Goal: Information Seeking & Learning: Learn about a topic

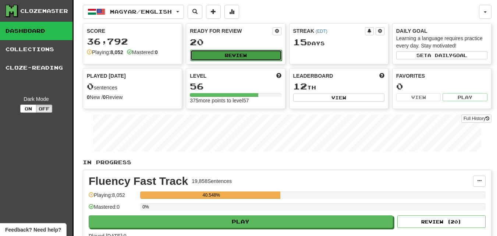
click at [221, 55] on button "Review" at bounding box center [235, 55] width 91 height 11
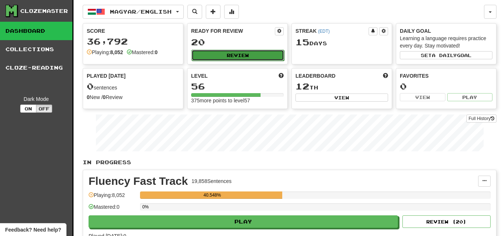
select select "********"
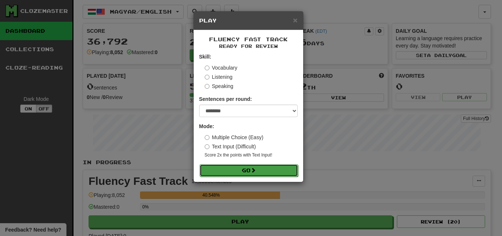
click at [288, 174] on button "Go" at bounding box center [249, 170] width 98 height 12
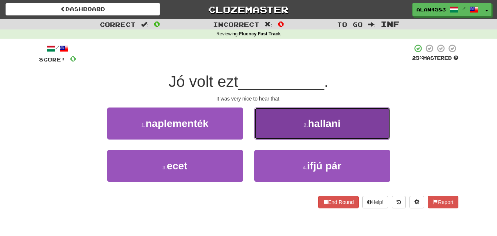
click at [312, 128] on span "hallani" at bounding box center [324, 123] width 33 height 11
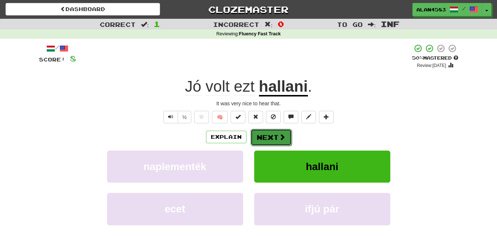
click at [275, 138] on button "Next" at bounding box center [270, 137] width 41 height 17
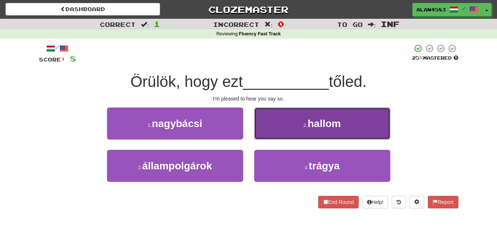
click at [309, 126] on span "hallom" at bounding box center [323, 123] width 33 height 11
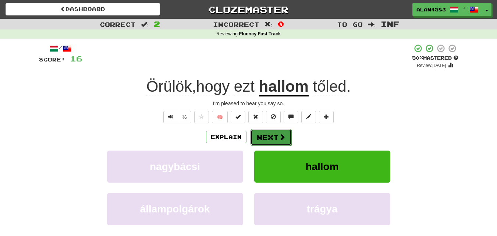
click at [276, 137] on button "Next" at bounding box center [270, 137] width 41 height 17
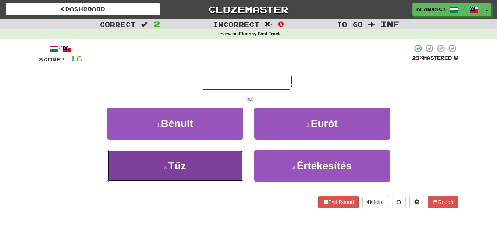
click at [216, 164] on button "3 . Tűz" at bounding box center [175, 166] width 136 height 32
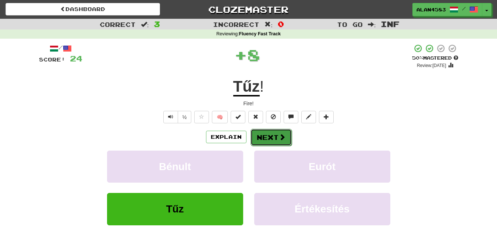
click at [267, 139] on button "Next" at bounding box center [270, 137] width 41 height 17
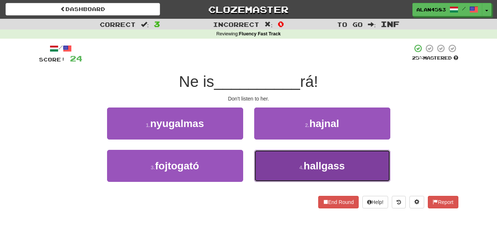
click at [274, 162] on button "4 . hallgass" at bounding box center [322, 166] width 136 height 32
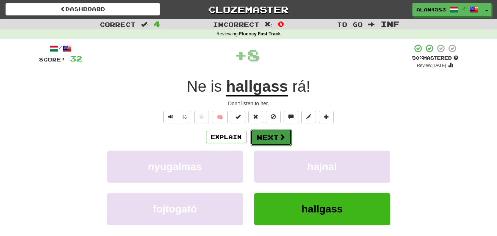
click at [265, 136] on button "Next" at bounding box center [270, 137] width 41 height 17
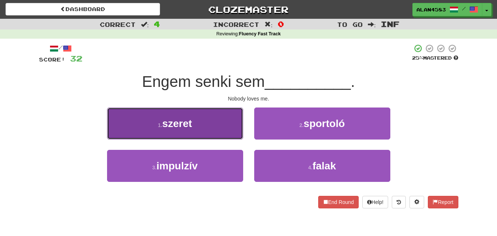
click at [233, 132] on button "1 . szeret" at bounding box center [175, 123] width 136 height 32
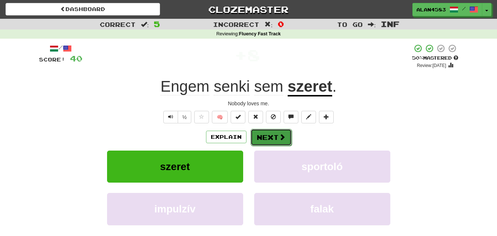
click at [261, 141] on button "Next" at bounding box center [270, 137] width 41 height 17
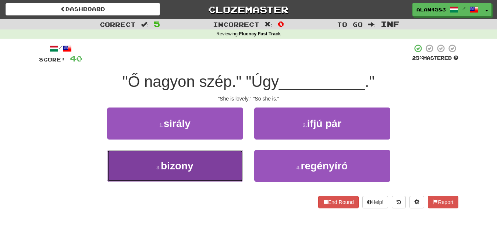
click at [129, 163] on button "3 . bizony" at bounding box center [175, 166] width 136 height 32
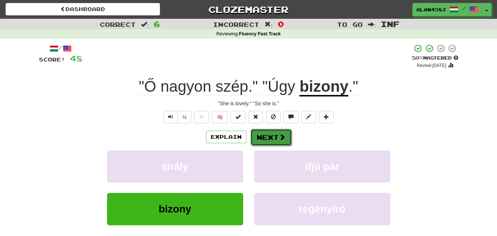
click at [279, 135] on span at bounding box center [282, 136] width 7 height 7
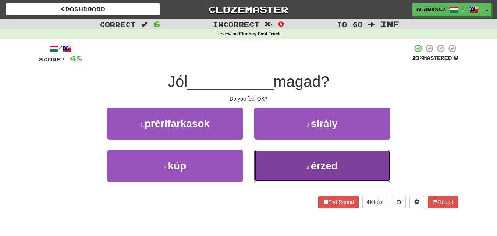
click at [298, 167] on button "4 . érzed" at bounding box center [322, 166] width 136 height 32
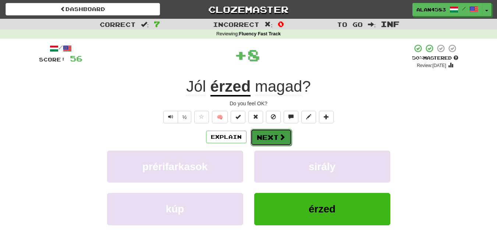
click at [275, 134] on button "Next" at bounding box center [270, 137] width 41 height 17
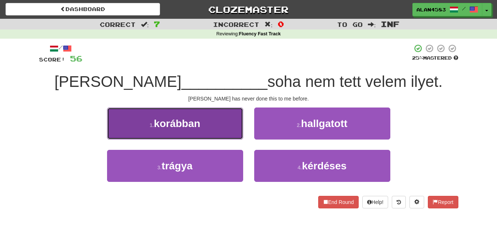
click at [207, 132] on button "1 . korábban" at bounding box center [175, 123] width 136 height 32
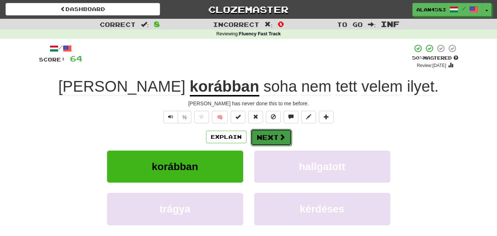
click at [272, 133] on button "Next" at bounding box center [270, 137] width 41 height 17
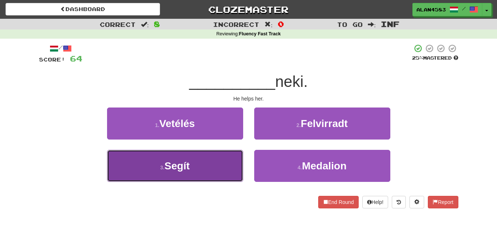
click at [234, 154] on button "3 . Segít" at bounding box center [175, 166] width 136 height 32
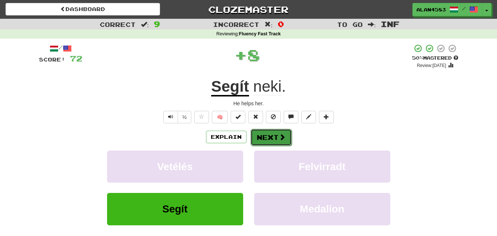
click at [260, 138] on button "Next" at bounding box center [270, 137] width 41 height 17
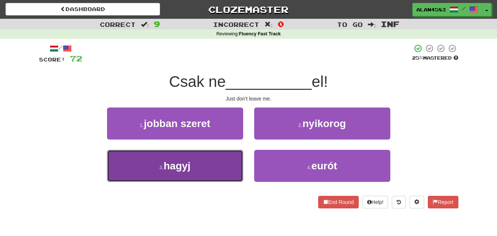
click at [219, 157] on button "3 . hagyj" at bounding box center [175, 166] width 136 height 32
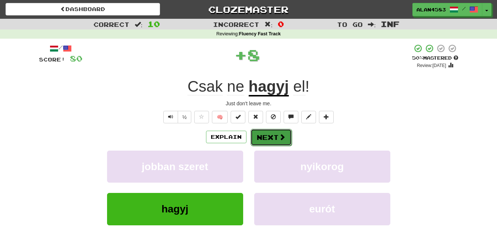
click at [262, 135] on button "Next" at bounding box center [270, 137] width 41 height 17
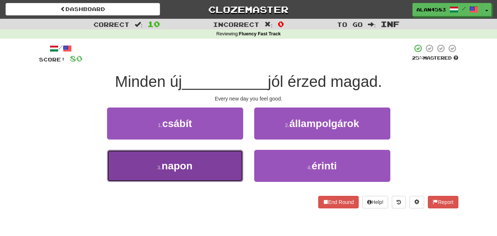
click at [204, 172] on button "3 . napon" at bounding box center [175, 166] width 136 height 32
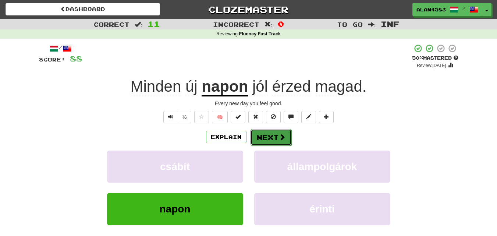
click at [259, 136] on button "Next" at bounding box center [270, 137] width 41 height 17
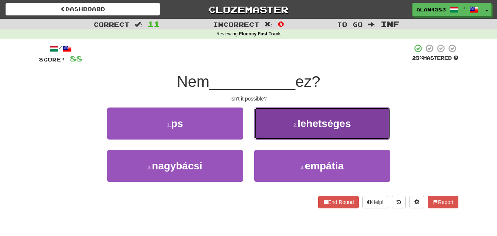
click at [304, 135] on button "2 . lehetséges" at bounding box center [322, 123] width 136 height 32
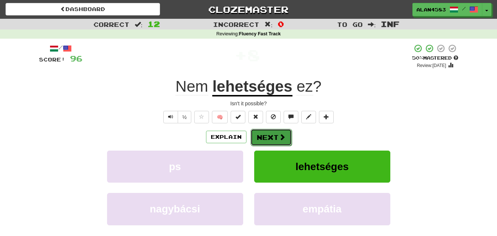
click at [276, 140] on button "Next" at bounding box center [270, 137] width 41 height 17
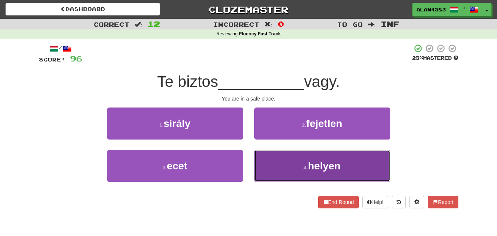
click at [304, 159] on button "4 . helyen" at bounding box center [322, 166] width 136 height 32
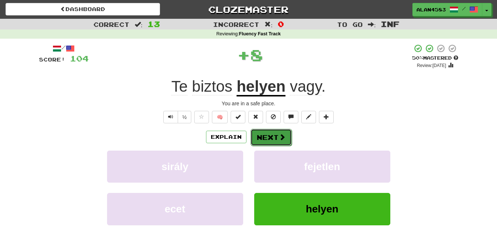
click at [270, 133] on button "Next" at bounding box center [270, 137] width 41 height 17
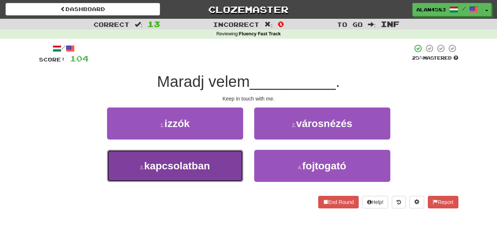
click at [231, 159] on button "3 . kapcsolatban" at bounding box center [175, 166] width 136 height 32
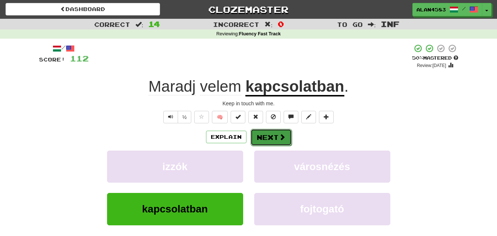
click at [267, 136] on button "Next" at bounding box center [270, 137] width 41 height 17
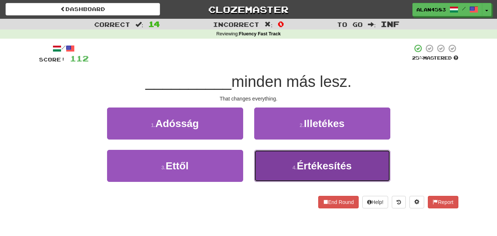
click at [299, 166] on span "Értékesítés" at bounding box center [324, 165] width 55 height 11
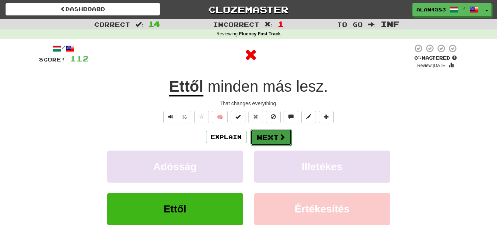
click at [273, 141] on button "Next" at bounding box center [270, 137] width 41 height 17
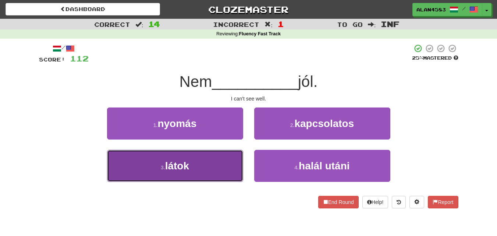
click at [221, 155] on button "3 . látok" at bounding box center [175, 166] width 136 height 32
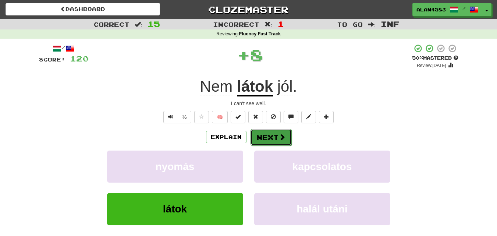
click at [276, 137] on button "Next" at bounding box center [270, 137] width 41 height 17
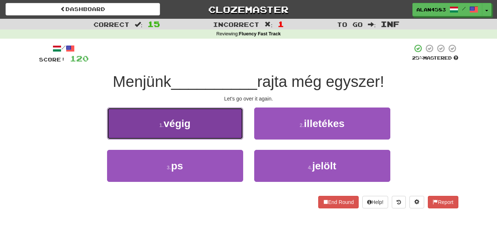
click at [133, 136] on button "1 . végig" at bounding box center [175, 123] width 136 height 32
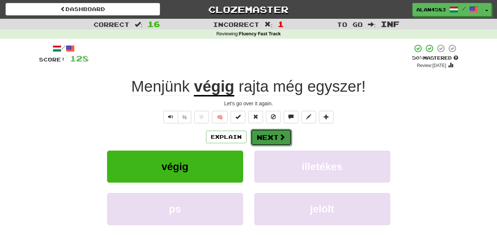
click at [279, 136] on span at bounding box center [282, 136] width 7 height 7
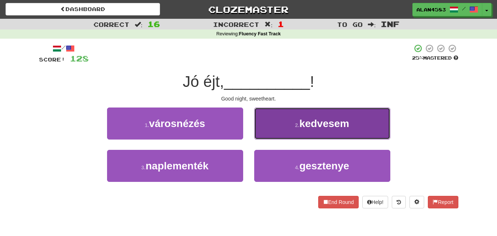
click at [282, 125] on button "2 . kedvesem" at bounding box center [322, 123] width 136 height 32
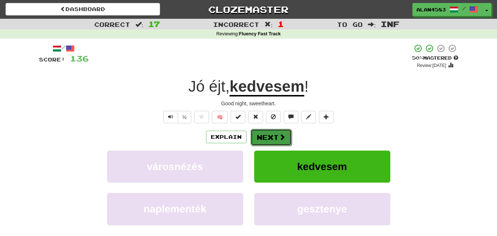
click at [260, 136] on button "Next" at bounding box center [270, 137] width 41 height 17
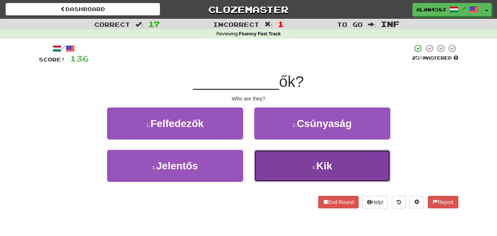
click at [283, 158] on button "4 . Kik" at bounding box center [322, 166] width 136 height 32
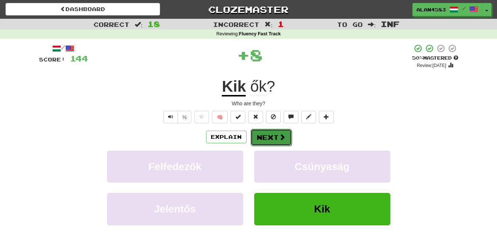
click at [275, 136] on button "Next" at bounding box center [270, 137] width 41 height 17
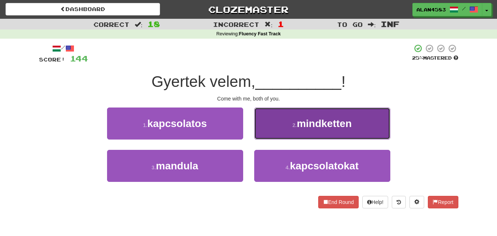
click at [290, 132] on button "2 . mindketten" at bounding box center [322, 123] width 136 height 32
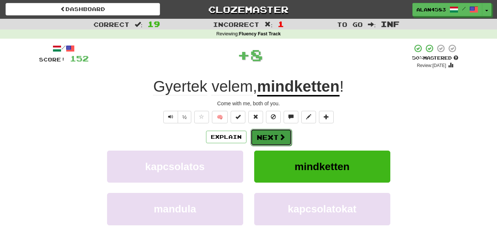
click at [254, 138] on button "Next" at bounding box center [270, 137] width 41 height 17
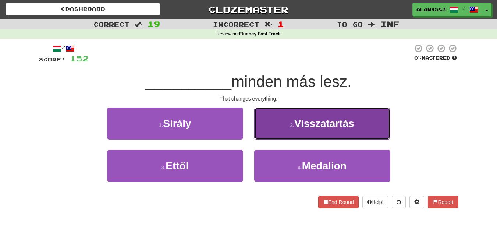
click at [279, 130] on button "2 . Visszatartás" at bounding box center [322, 123] width 136 height 32
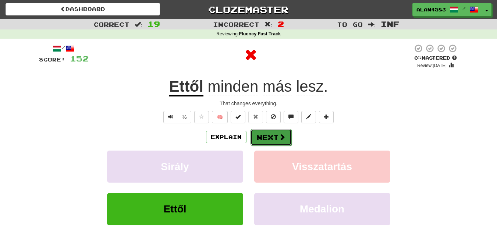
click at [270, 137] on button "Next" at bounding box center [270, 137] width 41 height 17
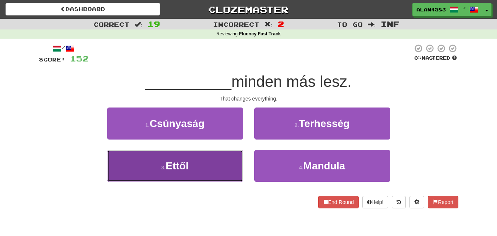
click at [195, 167] on button "3 . Ettől" at bounding box center [175, 166] width 136 height 32
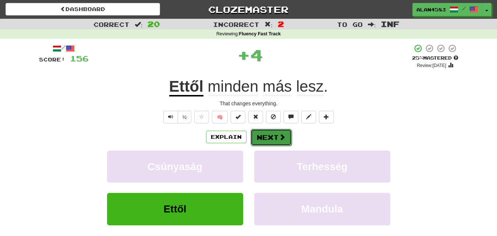
click at [265, 140] on button "Next" at bounding box center [270, 137] width 41 height 17
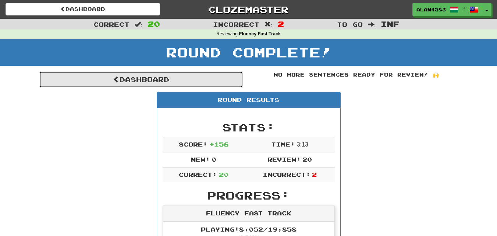
click at [169, 79] on link "Dashboard" at bounding box center [141, 79] width 204 height 17
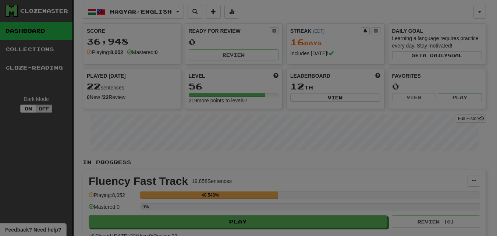
select select "********"
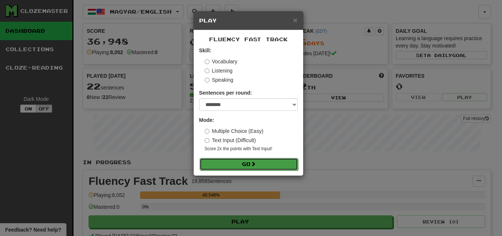
click at [219, 162] on button "Go" at bounding box center [249, 164] width 98 height 12
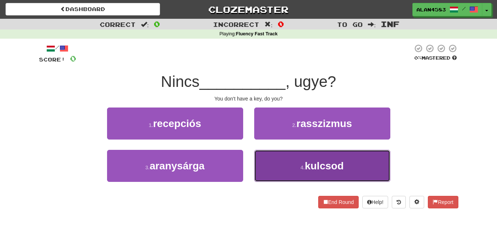
click at [316, 165] on span "kulcsod" at bounding box center [323, 165] width 39 height 11
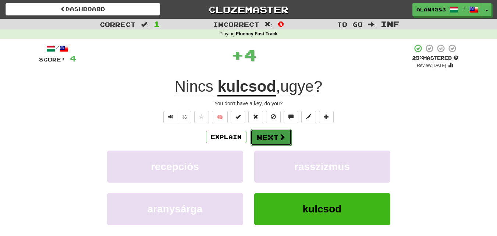
click at [280, 143] on button "Next" at bounding box center [270, 137] width 41 height 17
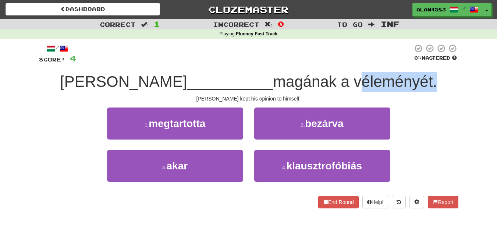
drag, startPoint x: 308, startPoint y: 82, endPoint x: 387, endPoint y: 80, distance: 78.7
click at [387, 80] on span "magának a véleményét." at bounding box center [355, 81] width 164 height 17
click at [382, 62] on div at bounding box center [382, 62] width 0 height 0
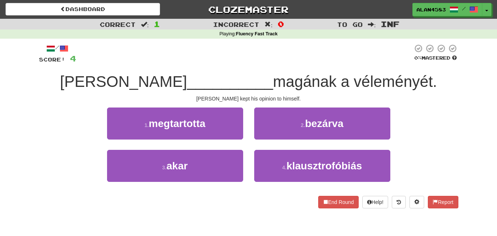
click at [369, 60] on div at bounding box center [244, 54] width 336 height 20
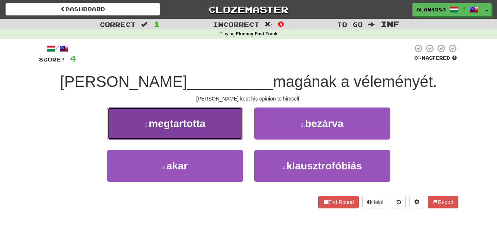
click at [154, 122] on span "megtartotta" at bounding box center [176, 123] width 57 height 11
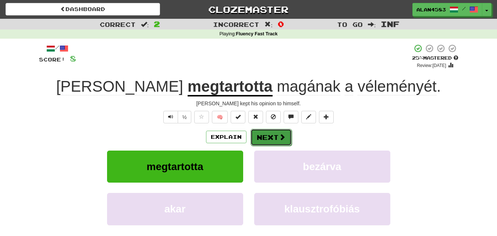
click at [266, 132] on button "Next" at bounding box center [270, 137] width 41 height 17
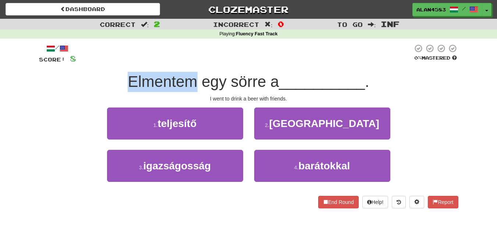
drag, startPoint x: 194, startPoint y: 80, endPoint x: 107, endPoint y: 76, distance: 87.9
click at [107, 76] on div "Elmentem egy sörre a __________ ." at bounding box center [248, 82] width 419 height 20
click at [102, 62] on div at bounding box center [102, 62] width 0 height 0
click at [90, 77] on div "Elmentem egy sörre a __________ ." at bounding box center [248, 82] width 419 height 20
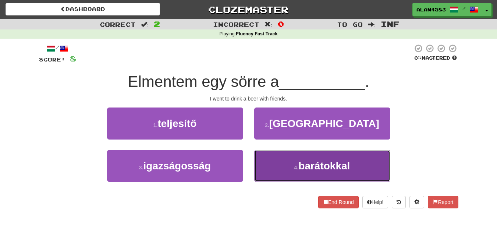
click at [318, 165] on span "barátokkal" at bounding box center [323, 165] width 51 height 11
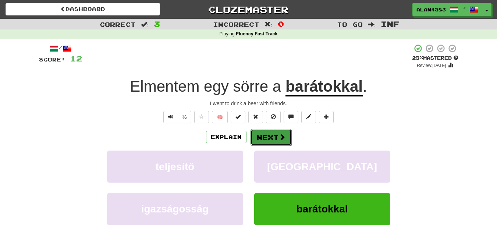
click at [265, 140] on button "Next" at bounding box center [270, 137] width 41 height 17
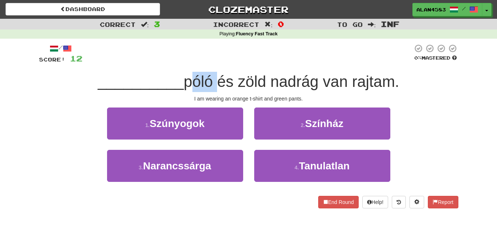
drag, startPoint x: 214, startPoint y: 81, endPoint x: 189, endPoint y: 81, distance: 25.0
click at [189, 81] on span "póló és zöld nadrág van rajtam." at bounding box center [290, 81] width 215 height 17
click at [184, 62] on div at bounding box center [184, 62] width 0 height 0
click at [225, 57] on div at bounding box center [247, 54] width 330 height 20
drag, startPoint x: 240, startPoint y: 80, endPoint x: 269, endPoint y: 75, distance: 29.4
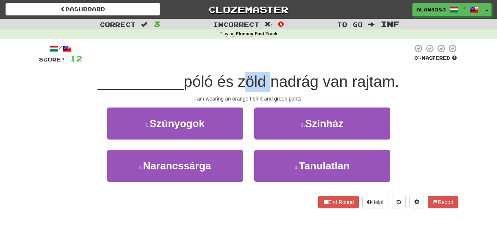
click at [269, 75] on span "póló és zöld nadrág van rajtam." at bounding box center [290, 81] width 215 height 17
click at [265, 62] on div at bounding box center [265, 62] width 0 height 0
click at [286, 55] on div at bounding box center [247, 54] width 330 height 20
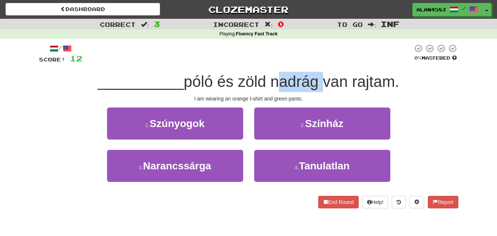
drag, startPoint x: 274, startPoint y: 78, endPoint x: 317, endPoint y: 73, distance: 43.6
click at [317, 73] on span "póló és zöld nadrág van rajtam." at bounding box center [290, 81] width 215 height 17
click at [312, 62] on div at bounding box center [312, 62] width 0 height 0
click at [331, 55] on div at bounding box center [247, 54] width 330 height 20
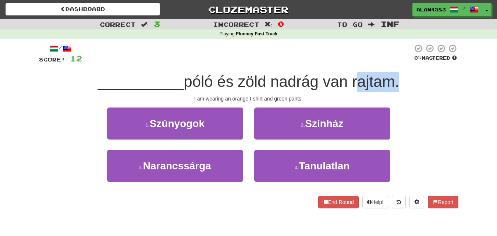
drag, startPoint x: 354, startPoint y: 79, endPoint x: 393, endPoint y: 77, distance: 39.0
click at [393, 77] on span "póló és zöld nadrág van rajtam." at bounding box center [290, 81] width 215 height 17
click at [388, 62] on div at bounding box center [388, 62] width 0 height 0
click at [344, 51] on div at bounding box center [247, 54] width 330 height 20
drag, startPoint x: 396, startPoint y: 79, endPoint x: 354, endPoint y: 81, distance: 42.0
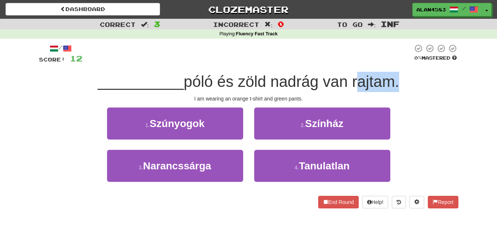
click at [354, 81] on span "póló és zöld nadrág van rajtam." at bounding box center [290, 81] width 215 height 17
click at [349, 62] on div at bounding box center [349, 62] width 0 height 0
click at [311, 68] on div "/ Score: 12 0 % Mastered __________ póló és zöld nadrág van rajtam. I am wearin…" at bounding box center [248, 126] width 419 height 164
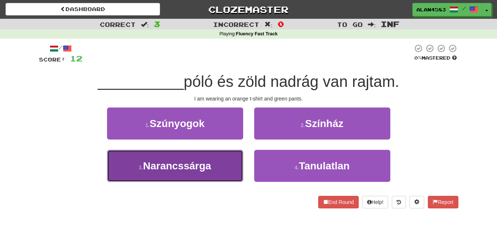
click at [138, 157] on button "3 . Narancssárga" at bounding box center [175, 166] width 136 height 32
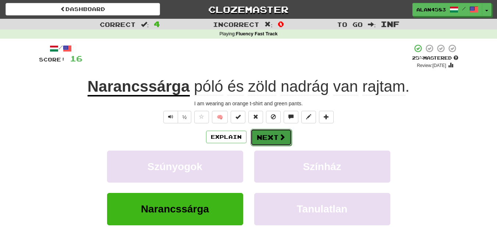
click at [267, 135] on button "Next" at bounding box center [270, 137] width 41 height 17
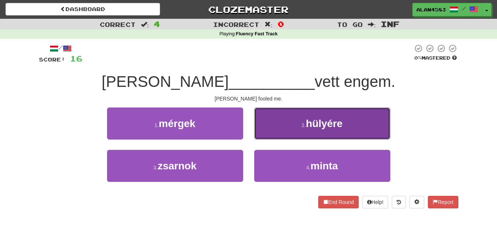
click at [306, 121] on span "hülyére" at bounding box center [324, 123] width 37 height 11
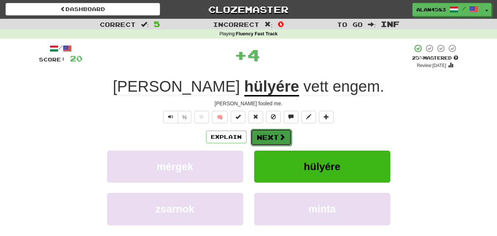
click at [264, 140] on button "Next" at bounding box center [270, 137] width 41 height 17
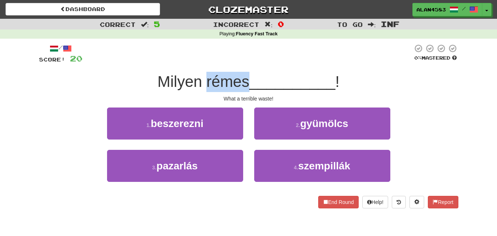
drag, startPoint x: 246, startPoint y: 78, endPoint x: 202, endPoint y: 79, distance: 43.4
click at [202, 79] on span "Milyen rémes" at bounding box center [203, 81] width 92 height 17
click at [198, 62] on div at bounding box center [198, 62] width 0 height 0
click at [215, 58] on div at bounding box center [247, 54] width 330 height 20
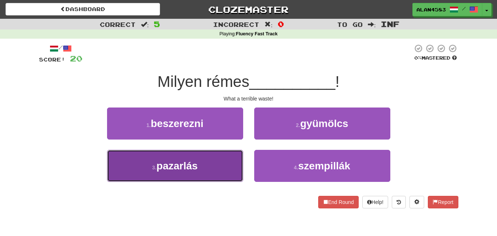
click at [167, 168] on span "pazarlás" at bounding box center [176, 165] width 41 height 11
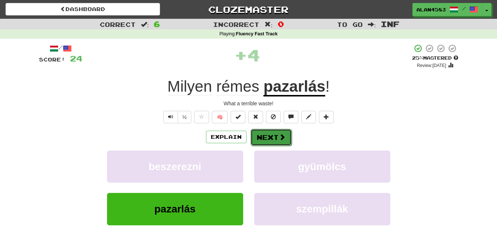
click at [274, 136] on button "Next" at bounding box center [270, 137] width 41 height 17
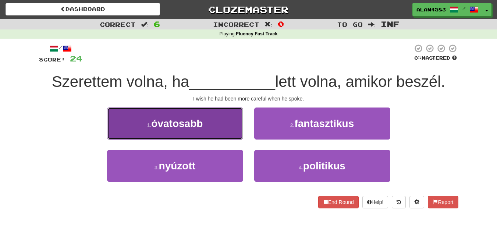
click at [160, 116] on button "1 . óvatosabb" at bounding box center [175, 123] width 136 height 32
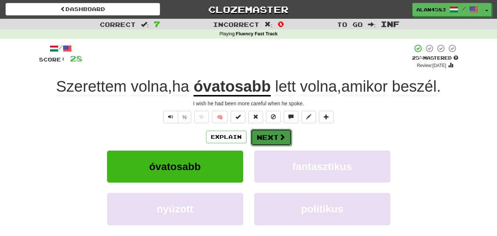
click at [264, 136] on button "Next" at bounding box center [270, 137] width 41 height 17
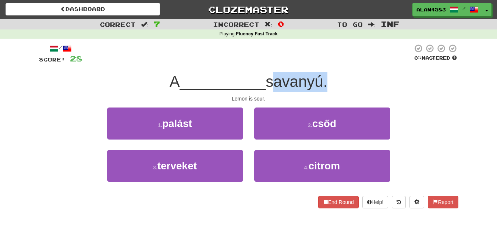
drag, startPoint x: 324, startPoint y: 80, endPoint x: 268, endPoint y: 83, distance: 56.7
click at [268, 83] on span "savanyú." at bounding box center [296, 81] width 62 height 17
click at [263, 90] on div at bounding box center [263, 90] width 0 height 0
click at [225, 78] on span "__________" at bounding box center [223, 81] width 86 height 17
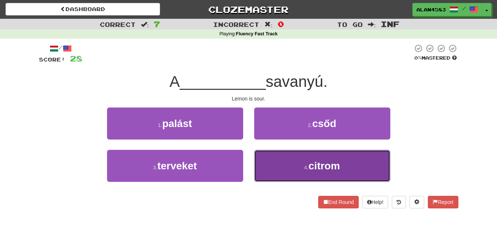
click at [302, 161] on button "4 . citrom" at bounding box center [322, 166] width 136 height 32
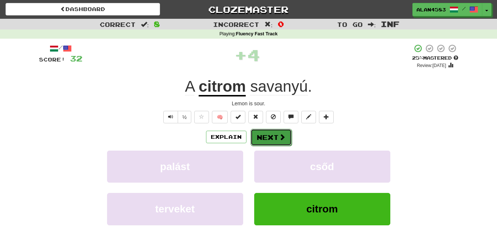
click at [267, 134] on button "Next" at bounding box center [270, 137] width 41 height 17
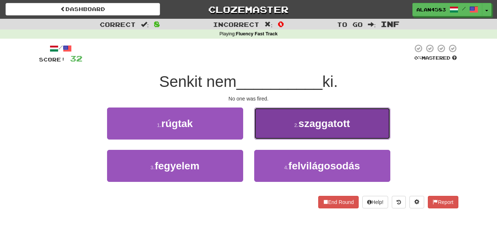
click at [290, 113] on button "2 . szaggatott" at bounding box center [322, 123] width 136 height 32
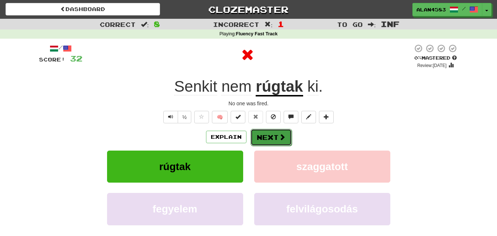
click at [274, 133] on button "Next" at bounding box center [270, 137] width 41 height 17
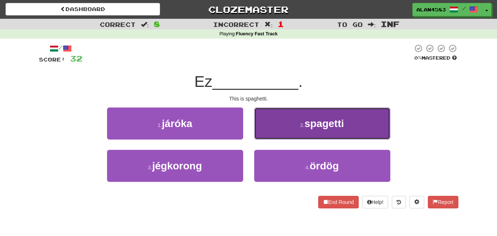
click at [294, 123] on button "2 . spagetti" at bounding box center [322, 123] width 136 height 32
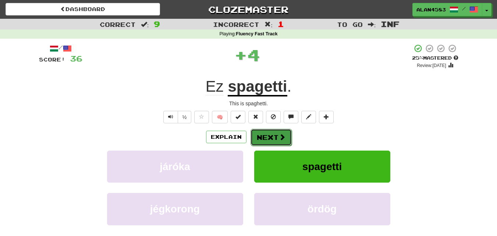
click at [279, 135] on span at bounding box center [282, 136] width 7 height 7
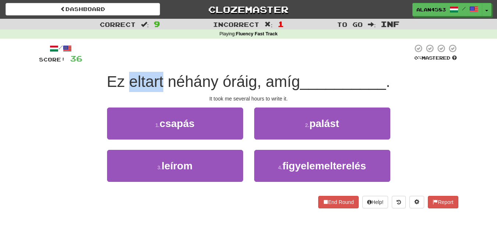
drag, startPoint x: 161, startPoint y: 80, endPoint x: 127, endPoint y: 82, distance: 33.5
click at [127, 82] on span "Ez eltart néhány óráig, amíg" at bounding box center [203, 81] width 193 height 17
click at [122, 90] on div at bounding box center [122, 90] width 0 height 0
click at [195, 50] on div at bounding box center [247, 54] width 330 height 20
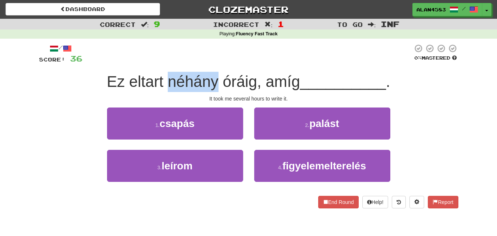
drag, startPoint x: 214, startPoint y: 80, endPoint x: 168, endPoint y: 80, distance: 46.7
click at [168, 80] on span "Ez eltart néhány óráig, amíg" at bounding box center [203, 81] width 193 height 17
click at [163, 62] on div at bounding box center [163, 62] width 0 height 0
click at [235, 52] on div at bounding box center [247, 54] width 330 height 20
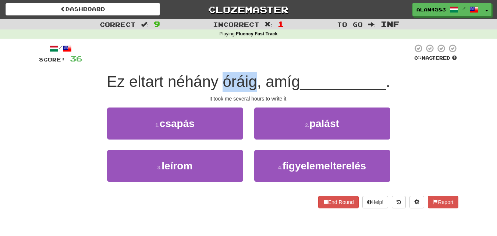
drag, startPoint x: 253, startPoint y: 79, endPoint x: 222, endPoint y: 80, distance: 30.5
click at [222, 80] on span "Ez eltart néhány óráig, amíg" at bounding box center [203, 81] width 193 height 17
click at [218, 62] on div at bounding box center [218, 62] width 0 height 0
click at [265, 52] on div at bounding box center [247, 54] width 330 height 20
drag, startPoint x: 264, startPoint y: 85, endPoint x: 295, endPoint y: 82, distance: 31.4
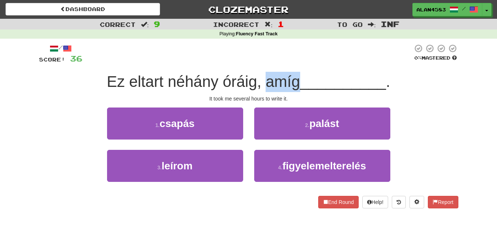
click at [295, 82] on span "Ez eltart néhány óráig, amíg" at bounding box center [203, 81] width 193 height 17
click at [290, 90] on div at bounding box center [290, 90] width 0 height 0
click at [313, 58] on div at bounding box center [247, 54] width 330 height 20
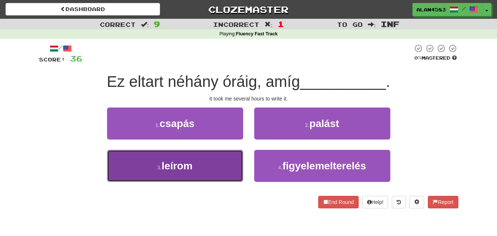
click at [173, 174] on button "3 . leírom" at bounding box center [175, 166] width 136 height 32
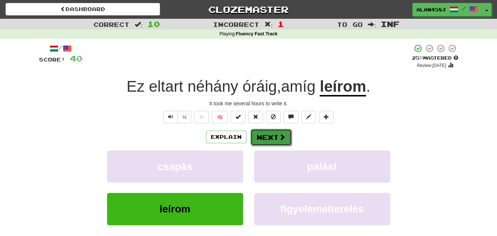
click at [252, 140] on button "Next" at bounding box center [270, 137] width 41 height 17
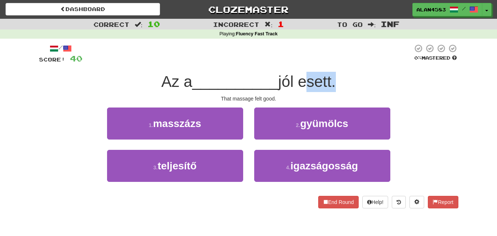
drag, startPoint x: 302, startPoint y: 81, endPoint x: 334, endPoint y: 77, distance: 32.2
click at [334, 77] on span "jól esett." at bounding box center [306, 81] width 57 height 17
click at [329, 62] on div at bounding box center [329, 62] width 0 height 0
click at [349, 58] on div at bounding box center [247, 54] width 330 height 20
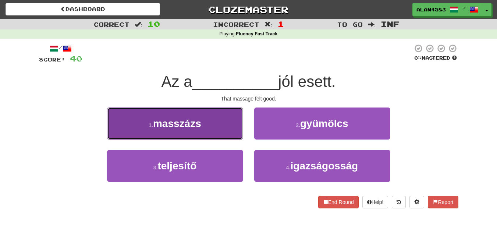
click at [195, 126] on span "masszázs" at bounding box center [177, 123] width 48 height 11
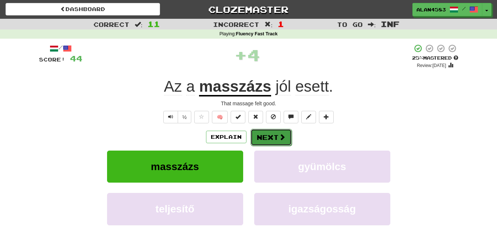
click at [264, 139] on button "Next" at bounding box center [270, 137] width 41 height 17
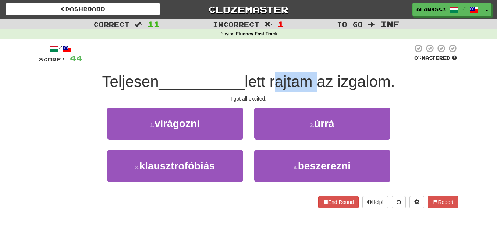
drag, startPoint x: 315, startPoint y: 78, endPoint x: 274, endPoint y: 78, distance: 40.8
click at [274, 78] on span "lett rajtam az izgalom." at bounding box center [319, 81] width 150 height 17
click at [269, 62] on div at bounding box center [269, 62] width 0 height 0
click at [287, 54] on div at bounding box center [247, 54] width 330 height 20
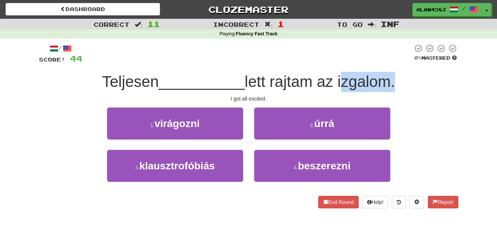
drag, startPoint x: 395, startPoint y: 76, endPoint x: 341, endPoint y: 79, distance: 53.7
click at [341, 79] on span "lett rajtam az izgalom." at bounding box center [319, 81] width 150 height 17
click at [337, 62] on div at bounding box center [337, 62] width 0 height 0
click at [295, 71] on div "/ Score: 44 0 % Mastered Teljesen __________ lett rajtam az izgalom. I got all …" at bounding box center [248, 126] width 419 height 164
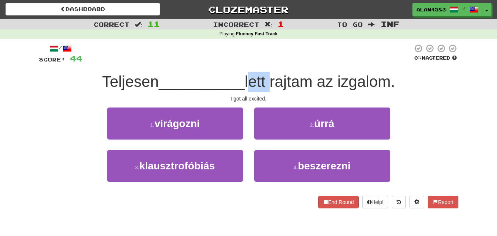
drag, startPoint x: 269, startPoint y: 81, endPoint x: 250, endPoint y: 82, distance: 18.7
click at [250, 82] on span "lett rajtam az izgalom." at bounding box center [319, 81] width 150 height 17
click at [245, 90] on div at bounding box center [245, 90] width 0 height 0
click at [276, 67] on div "/ Score: 44 0 % Mastered Teljesen __________ lett rajtam az izgalom. I got all …" at bounding box center [248, 126] width 419 height 164
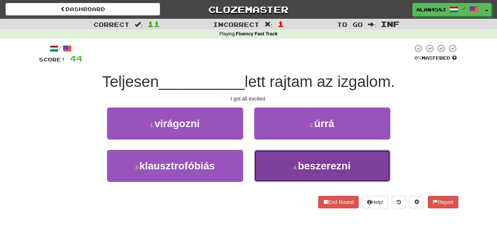
click at [293, 154] on button "4 . beszerezni" at bounding box center [322, 166] width 136 height 32
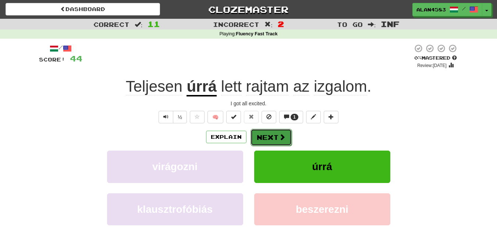
click at [272, 133] on button "Next" at bounding box center [270, 137] width 41 height 17
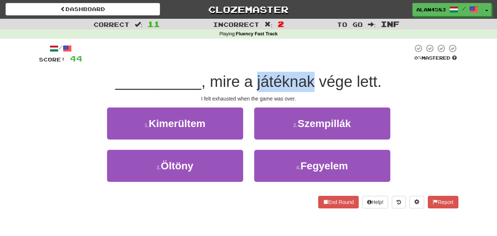
drag, startPoint x: 257, startPoint y: 82, endPoint x: 315, endPoint y: 75, distance: 58.5
click at [315, 75] on span ", mire a játéknak vége lett." at bounding box center [291, 81] width 180 height 17
click at [310, 62] on div at bounding box center [310, 62] width 0 height 0
click at [317, 65] on div "/ Score: 44 0 % Mastered __________ , mire a játéknak vége lett. I felt exhaust…" at bounding box center [248, 126] width 419 height 164
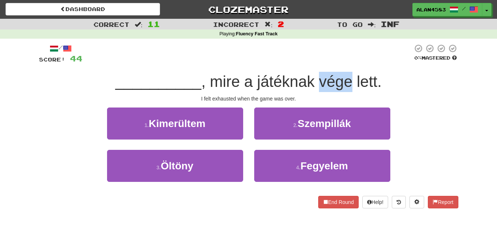
drag, startPoint x: 350, startPoint y: 79, endPoint x: 318, endPoint y: 82, distance: 32.0
click at [318, 82] on span ", mire a játéknak vége lett." at bounding box center [291, 81] width 180 height 17
click at [313, 90] on div at bounding box center [313, 90] width 0 height 0
click at [284, 64] on div at bounding box center [247, 54] width 330 height 20
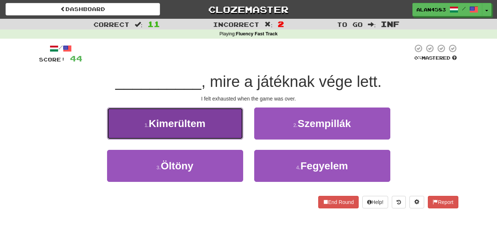
click at [183, 122] on span "Kimerültem" at bounding box center [176, 123] width 57 height 11
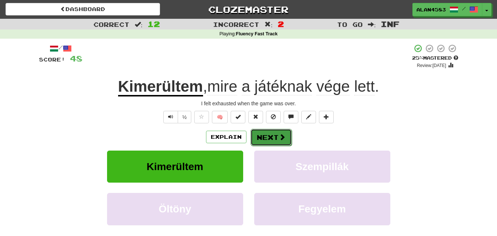
click at [264, 132] on button "Next" at bounding box center [270, 137] width 41 height 17
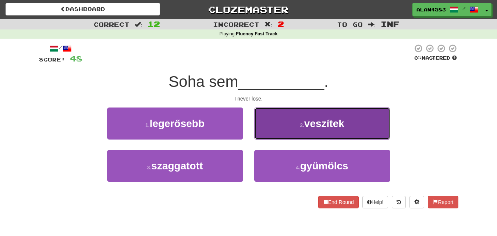
click at [318, 130] on button "2 . veszítek" at bounding box center [322, 123] width 136 height 32
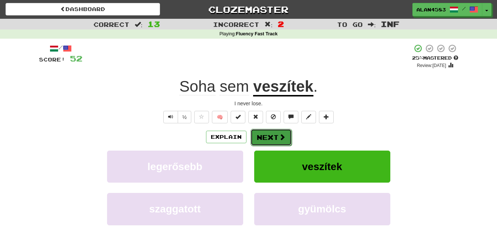
click at [283, 136] on span at bounding box center [282, 136] width 7 height 7
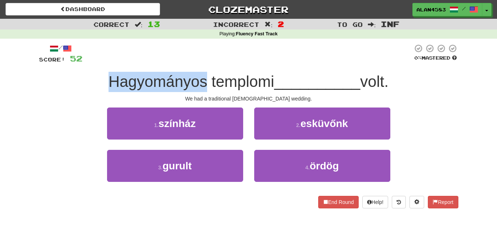
drag, startPoint x: 200, startPoint y: 83, endPoint x: 97, endPoint y: 83, distance: 103.3
click at [97, 83] on div "Hagyományos templomi __________ volt." at bounding box center [248, 82] width 419 height 20
click at [92, 90] on div at bounding box center [92, 90] width 0 height 0
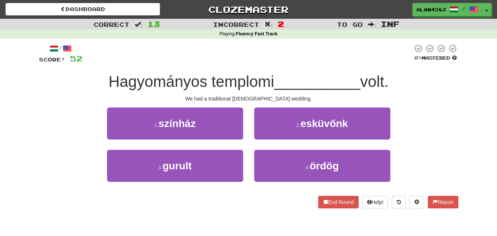
click at [57, 95] on div "We had a traditional church wedding." at bounding box center [248, 98] width 419 height 7
drag, startPoint x: 207, startPoint y: 77, endPoint x: 270, endPoint y: 78, distance: 64.0
click at [270, 78] on span "Hagyományos templomi" at bounding box center [191, 81] width 166 height 17
click at [266, 62] on div at bounding box center [266, 62] width 0 height 0
click at [284, 55] on div at bounding box center [247, 54] width 330 height 20
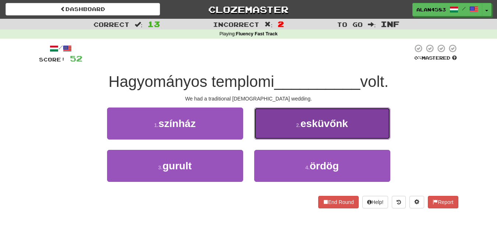
click at [306, 131] on button "2 . esküvőnk" at bounding box center [322, 123] width 136 height 32
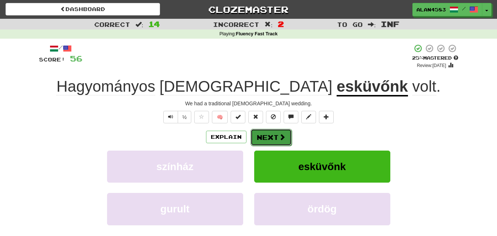
click at [277, 133] on button "Next" at bounding box center [270, 137] width 41 height 17
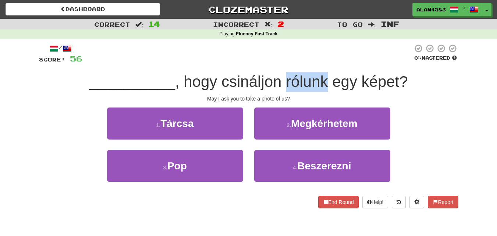
drag, startPoint x: 286, startPoint y: 82, endPoint x: 328, endPoint y: 79, distance: 42.4
click at [328, 79] on span ", hogy csináljon rólunk egy képet?" at bounding box center [291, 81] width 233 height 17
click at [323, 62] on div at bounding box center [323, 62] width 0 height 0
click at [338, 59] on div at bounding box center [247, 54] width 330 height 20
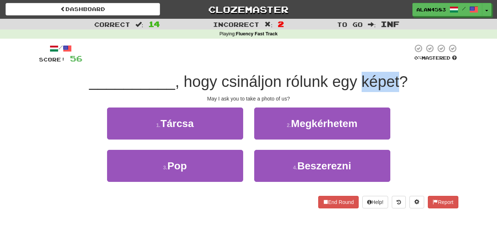
drag, startPoint x: 363, startPoint y: 85, endPoint x: 398, endPoint y: 80, distance: 35.9
click at [398, 80] on span ", hogy csináljon rólunk egy képet?" at bounding box center [291, 81] width 233 height 17
click at [394, 62] on div at bounding box center [394, 62] width 0 height 0
click at [343, 52] on div at bounding box center [247, 54] width 330 height 20
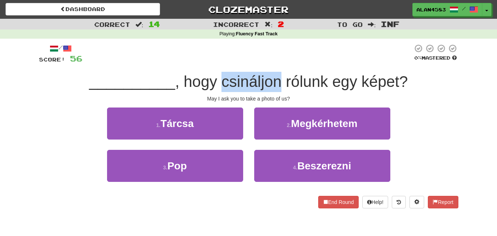
drag, startPoint x: 279, startPoint y: 80, endPoint x: 222, endPoint y: 85, distance: 57.5
click at [222, 85] on span ", hogy csináljon rólunk egy képet?" at bounding box center [291, 81] width 233 height 17
click at [217, 90] on div at bounding box center [217, 90] width 0 height 0
click at [292, 55] on div at bounding box center [247, 54] width 330 height 20
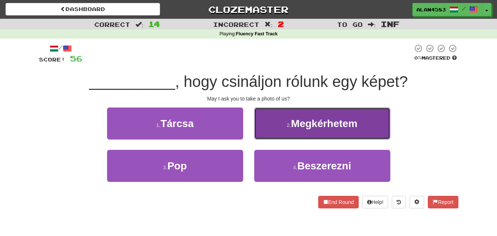
click at [281, 119] on button "2 . Megkérhetem" at bounding box center [322, 123] width 136 height 32
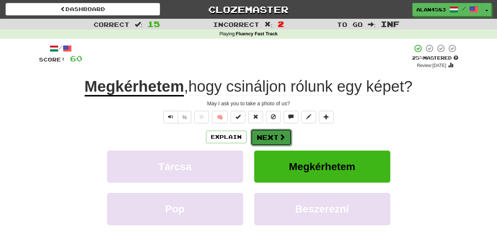
click at [274, 132] on button "Next" at bounding box center [270, 137] width 41 height 17
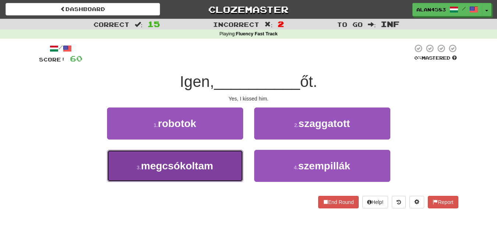
click at [165, 172] on button "3 . megcsókoltam" at bounding box center [175, 166] width 136 height 32
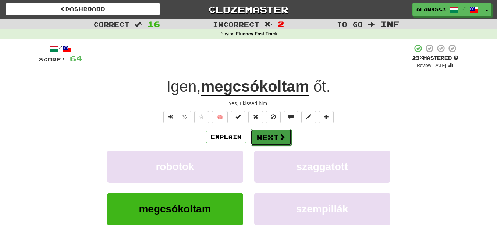
click at [263, 141] on button "Next" at bounding box center [270, 137] width 41 height 17
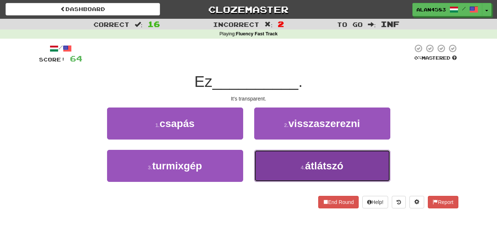
click at [302, 158] on button "4 . átlátszó" at bounding box center [322, 166] width 136 height 32
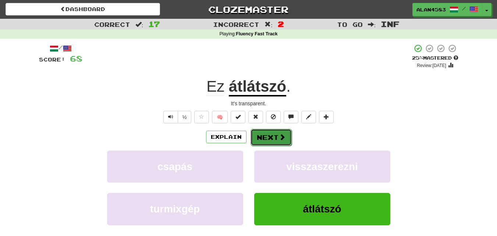
click at [275, 139] on button "Next" at bounding box center [270, 137] width 41 height 17
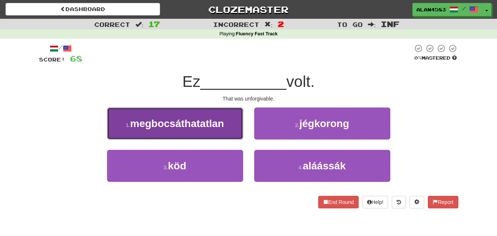
click at [183, 125] on span "megbocsáthatatlan" at bounding box center [177, 123] width 94 height 11
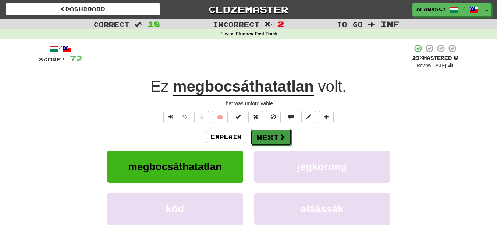
click at [274, 139] on button "Next" at bounding box center [270, 137] width 41 height 17
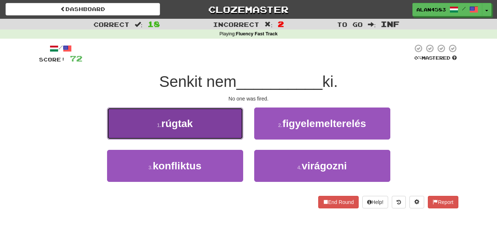
click at [164, 121] on span "rúgtak" at bounding box center [177, 123] width 32 height 11
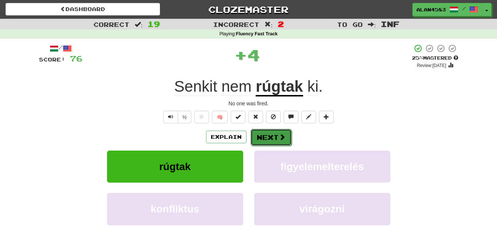
click at [258, 139] on button "Next" at bounding box center [270, 137] width 41 height 17
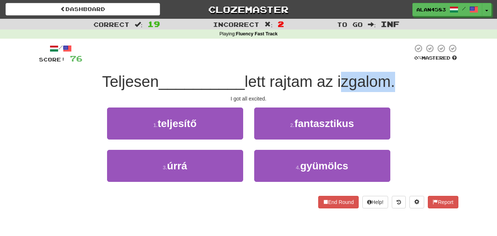
drag, startPoint x: 341, startPoint y: 80, endPoint x: 391, endPoint y: 76, distance: 50.6
click at [391, 76] on span "lett rajtam az izgalom." at bounding box center [319, 81] width 150 height 17
click at [387, 62] on div at bounding box center [387, 62] width 0 height 0
click at [384, 54] on div at bounding box center [247, 54] width 330 height 20
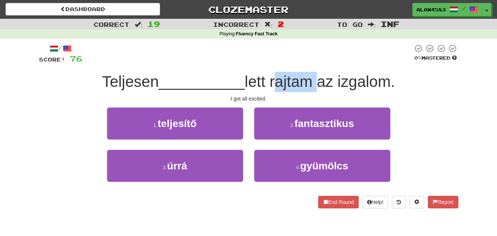
drag, startPoint x: 316, startPoint y: 77, endPoint x: 272, endPoint y: 77, distance: 43.7
click at [272, 77] on span "lett rajtam az izgalom." at bounding box center [319, 81] width 150 height 17
click at [267, 62] on div at bounding box center [267, 62] width 0 height 0
click at [254, 66] on div "/ Score: 76 0 % Mastered Teljesen __________ lett rajtam az izgalom. I got all …" at bounding box center [248, 126] width 419 height 164
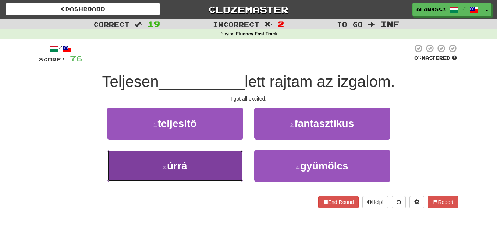
click at [163, 171] on button "3 . úrrá" at bounding box center [175, 166] width 136 height 32
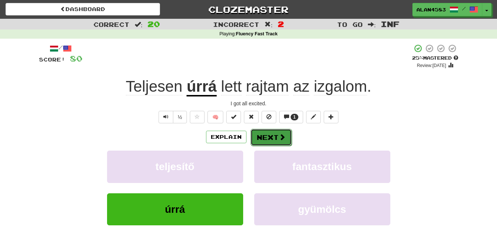
click at [251, 135] on button "Next" at bounding box center [270, 137] width 41 height 17
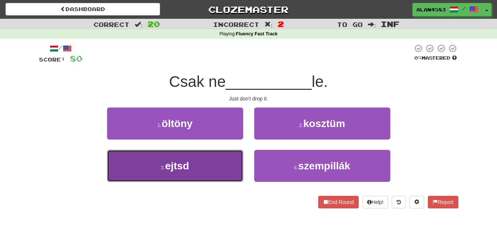
click at [143, 168] on button "3 . ejtsd" at bounding box center [175, 166] width 136 height 32
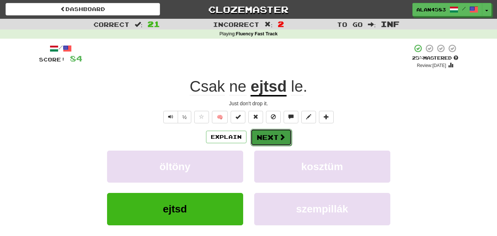
click at [268, 135] on button "Next" at bounding box center [270, 137] width 41 height 17
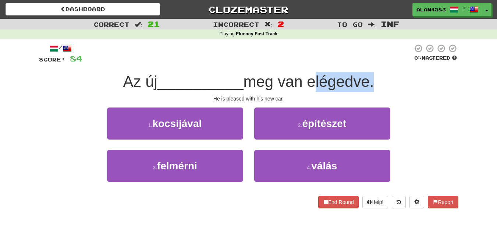
drag, startPoint x: 374, startPoint y: 83, endPoint x: 314, endPoint y: 87, distance: 60.0
click at [314, 87] on span "meg van elégedve." at bounding box center [308, 81] width 130 height 17
click at [309, 90] on div at bounding box center [309, 90] width 0 height 0
click at [270, 91] on div "Az új __________ meg van elégedve." at bounding box center [248, 82] width 419 height 20
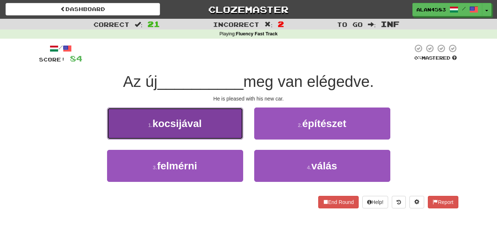
click at [147, 132] on button "1 . kocsijával" at bounding box center [175, 123] width 136 height 32
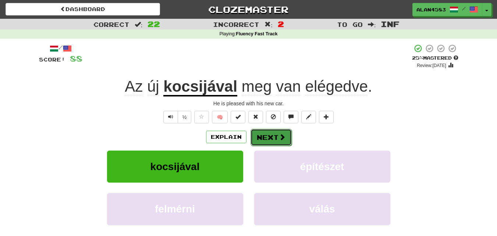
click at [267, 135] on button "Next" at bounding box center [270, 137] width 41 height 17
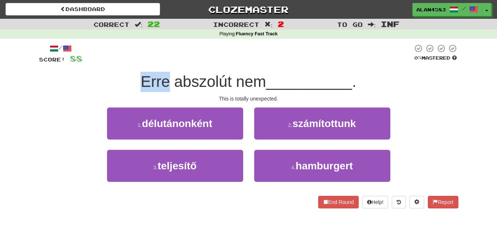
drag, startPoint x: 168, startPoint y: 82, endPoint x: 139, endPoint y: 79, distance: 29.5
click at [140, 79] on span "Erre abszolút nem" at bounding box center [202, 81] width 125 height 17
click at [134, 62] on div at bounding box center [134, 62] width 0 height 0
click at [216, 55] on div at bounding box center [247, 54] width 330 height 20
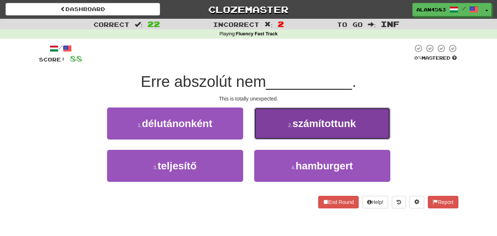
click at [329, 128] on span "számítottunk" at bounding box center [324, 123] width 64 height 11
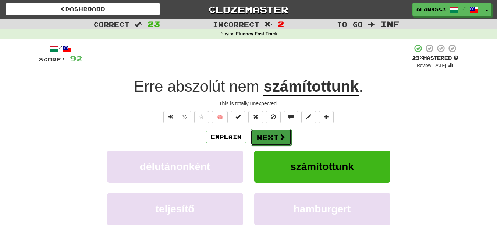
click at [274, 137] on button "Next" at bounding box center [270, 137] width 41 height 17
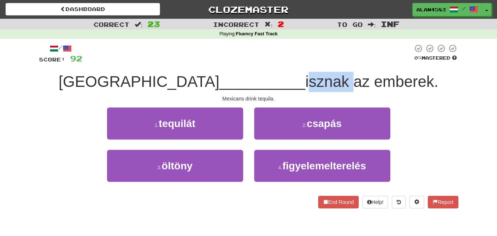
drag, startPoint x: 310, startPoint y: 83, endPoint x: 265, endPoint y: 86, distance: 44.9
click at [305, 86] on span "isznak az emberek." at bounding box center [371, 81] width 133 height 17
click at [261, 90] on div at bounding box center [261, 90] width 0 height 0
click at [201, 92] on div "/ Score: 92 0 % Mastered Mexikóban __________ isznak az emberek. Mexicans drink…" at bounding box center [248, 126] width 419 height 164
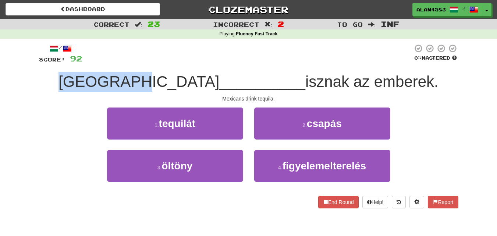
drag, startPoint x: 171, startPoint y: 82, endPoint x: 91, endPoint y: 79, distance: 80.2
click at [91, 79] on div "Mexikóban __________ isznak az emberek." at bounding box center [248, 82] width 419 height 20
click at [86, 62] on div at bounding box center [86, 62] width 0 height 0
click at [63, 75] on div "Mexikóban __________ isznak az emberek." at bounding box center [248, 82] width 419 height 20
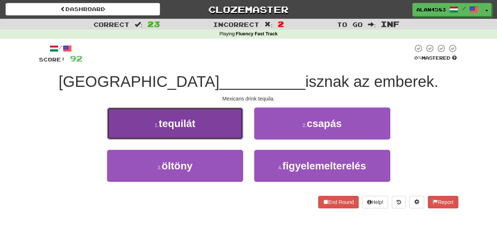
click at [163, 122] on span "tequilát" at bounding box center [177, 123] width 37 height 11
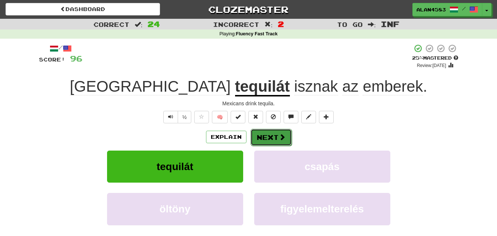
click at [266, 134] on button "Next" at bounding box center [270, 137] width 41 height 17
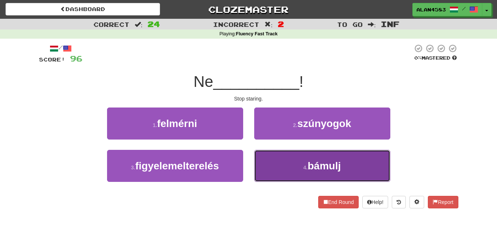
click at [330, 171] on span "bámulj" at bounding box center [323, 165] width 33 height 11
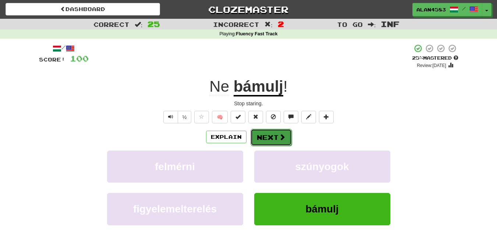
click at [279, 139] on span at bounding box center [282, 136] width 7 height 7
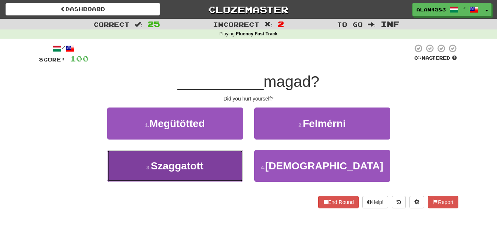
click at [146, 156] on button "3 . Szaggatott" at bounding box center [175, 166] width 136 height 32
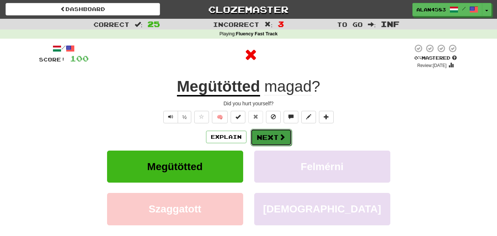
click at [260, 137] on button "Next" at bounding box center [270, 137] width 41 height 17
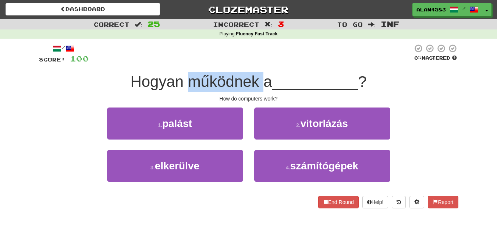
drag, startPoint x: 189, startPoint y: 85, endPoint x: 259, endPoint y: 82, distance: 69.9
click at [259, 82] on span "Hogyan működnek a" at bounding box center [200, 81] width 141 height 17
click at [254, 90] on div at bounding box center [254, 90] width 0 height 0
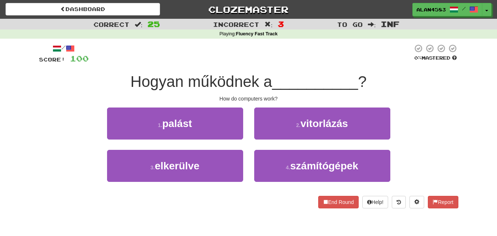
click at [279, 95] on div "How do computers work?" at bounding box center [248, 98] width 419 height 7
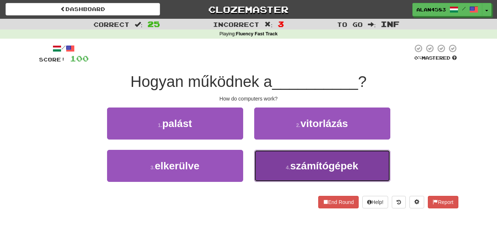
click at [298, 172] on button "4 . számítógépek" at bounding box center [322, 166] width 136 height 32
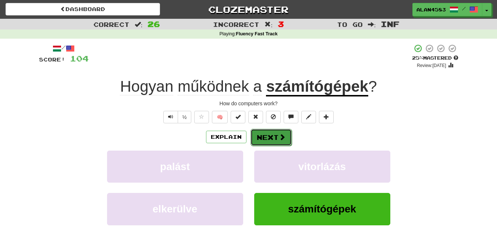
click at [279, 139] on span at bounding box center [282, 136] width 7 height 7
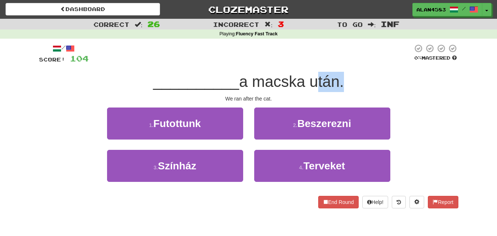
drag, startPoint x: 337, startPoint y: 86, endPoint x: 311, endPoint y: 90, distance: 27.1
click at [311, 90] on span "a macska után." at bounding box center [291, 81] width 105 height 17
click at [306, 90] on div at bounding box center [306, 90] width 0 height 0
click at [249, 87] on span "a macska után." at bounding box center [291, 81] width 105 height 17
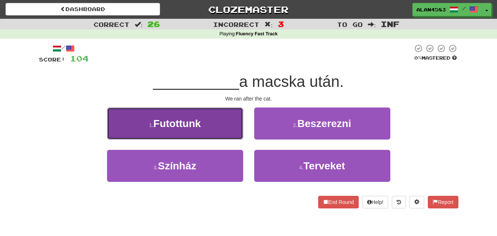
click at [187, 132] on button "1 . Futottunk" at bounding box center [175, 123] width 136 height 32
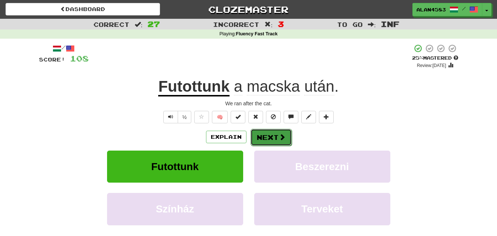
click at [277, 141] on button "Next" at bounding box center [270, 137] width 41 height 17
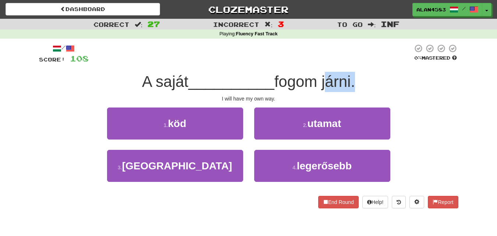
drag, startPoint x: 324, startPoint y: 76, endPoint x: 354, endPoint y: 75, distance: 29.8
click at [354, 75] on span "fogom járni." at bounding box center [314, 81] width 80 height 17
click at [349, 62] on div at bounding box center [349, 62] width 0 height 0
click at [367, 62] on div at bounding box center [251, 54] width 324 height 20
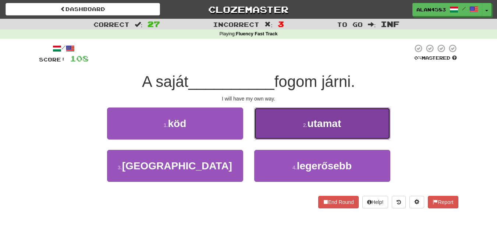
click at [308, 123] on span "utamat" at bounding box center [324, 123] width 34 height 11
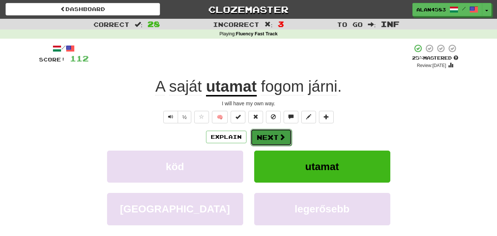
click at [279, 137] on span at bounding box center [282, 136] width 7 height 7
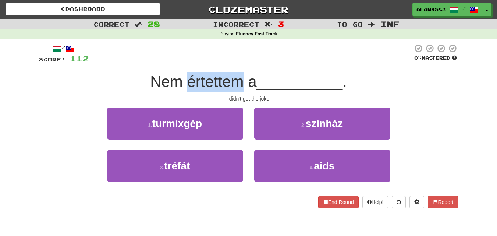
drag, startPoint x: 240, startPoint y: 82, endPoint x: 184, endPoint y: 85, distance: 55.6
click at [184, 85] on span "Nem értettem a" at bounding box center [203, 81] width 106 height 17
click at [180, 90] on div at bounding box center [180, 90] width 0 height 0
click at [153, 93] on div "/ Score: 112 0 % Mastered Nem értettem a __________ . I didn't get the joke. 1 …" at bounding box center [248, 126] width 419 height 164
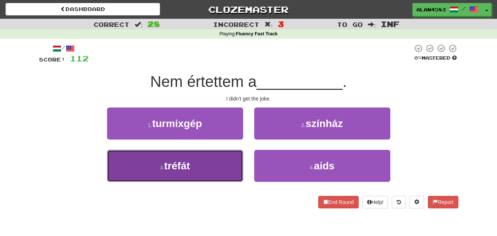
click at [174, 165] on span "tréfát" at bounding box center [177, 165] width 26 height 11
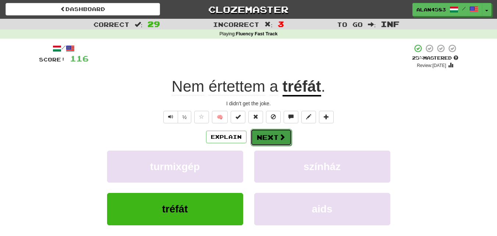
click at [261, 136] on button "Next" at bounding box center [270, 137] width 41 height 17
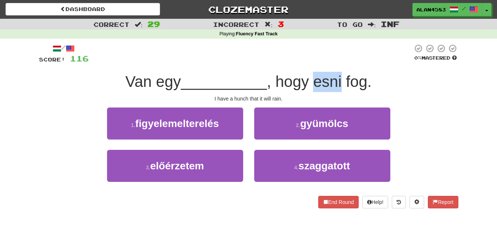
drag, startPoint x: 342, startPoint y: 79, endPoint x: 319, endPoint y: 79, distance: 23.2
click at [319, 79] on span ", hogy esni fog." at bounding box center [318, 81] width 105 height 17
click at [314, 62] on div at bounding box center [314, 62] width 0 height 0
click at [258, 78] on span "__________" at bounding box center [224, 81] width 86 height 17
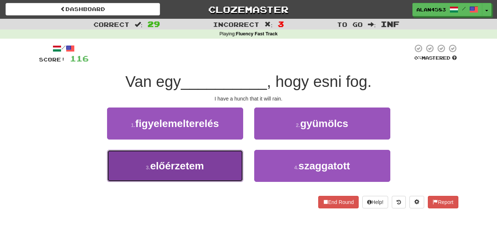
click at [165, 170] on span "előérzetem" at bounding box center [177, 165] width 54 height 11
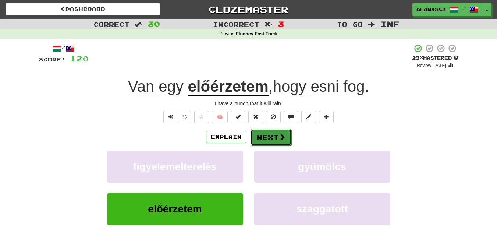
click at [260, 137] on button "Next" at bounding box center [270, 137] width 41 height 17
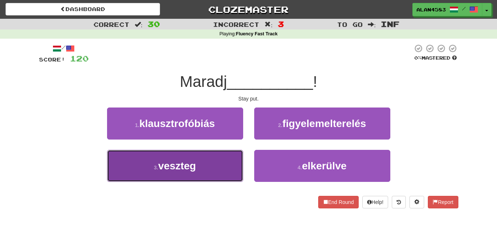
click at [221, 175] on button "3 . veszteg" at bounding box center [175, 166] width 136 height 32
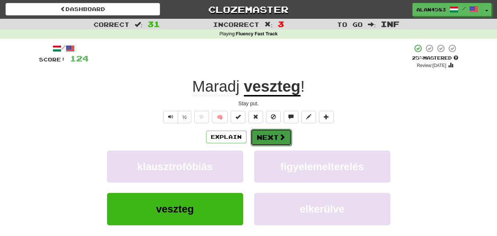
click at [270, 135] on button "Next" at bounding box center [270, 137] width 41 height 17
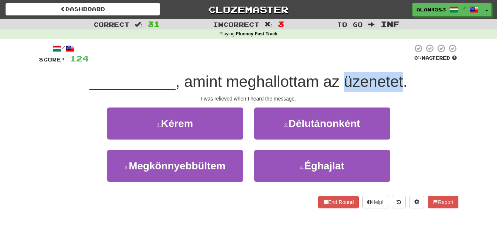
drag, startPoint x: 343, startPoint y: 83, endPoint x: 401, endPoint y: 85, distance: 57.7
click at [401, 85] on span ", amint meghallottam az üzenetet." at bounding box center [291, 81] width 232 height 17
click at [396, 90] on div at bounding box center [396, 90] width 0 height 0
click at [421, 83] on div "__________ , amint meghallottam az üzenetet." at bounding box center [248, 82] width 419 height 20
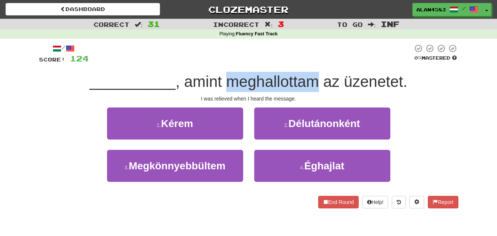
drag, startPoint x: 317, startPoint y: 78, endPoint x: 232, endPoint y: 73, distance: 85.0
click at [232, 73] on span ", amint meghallottam az üzenetet." at bounding box center [291, 81] width 232 height 17
click at [227, 62] on div at bounding box center [227, 62] width 0 height 0
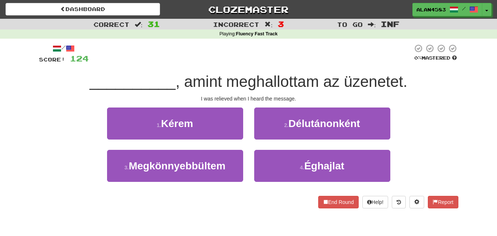
click at [234, 60] on div at bounding box center [251, 54] width 324 height 20
